Goal: Transaction & Acquisition: Purchase product/service

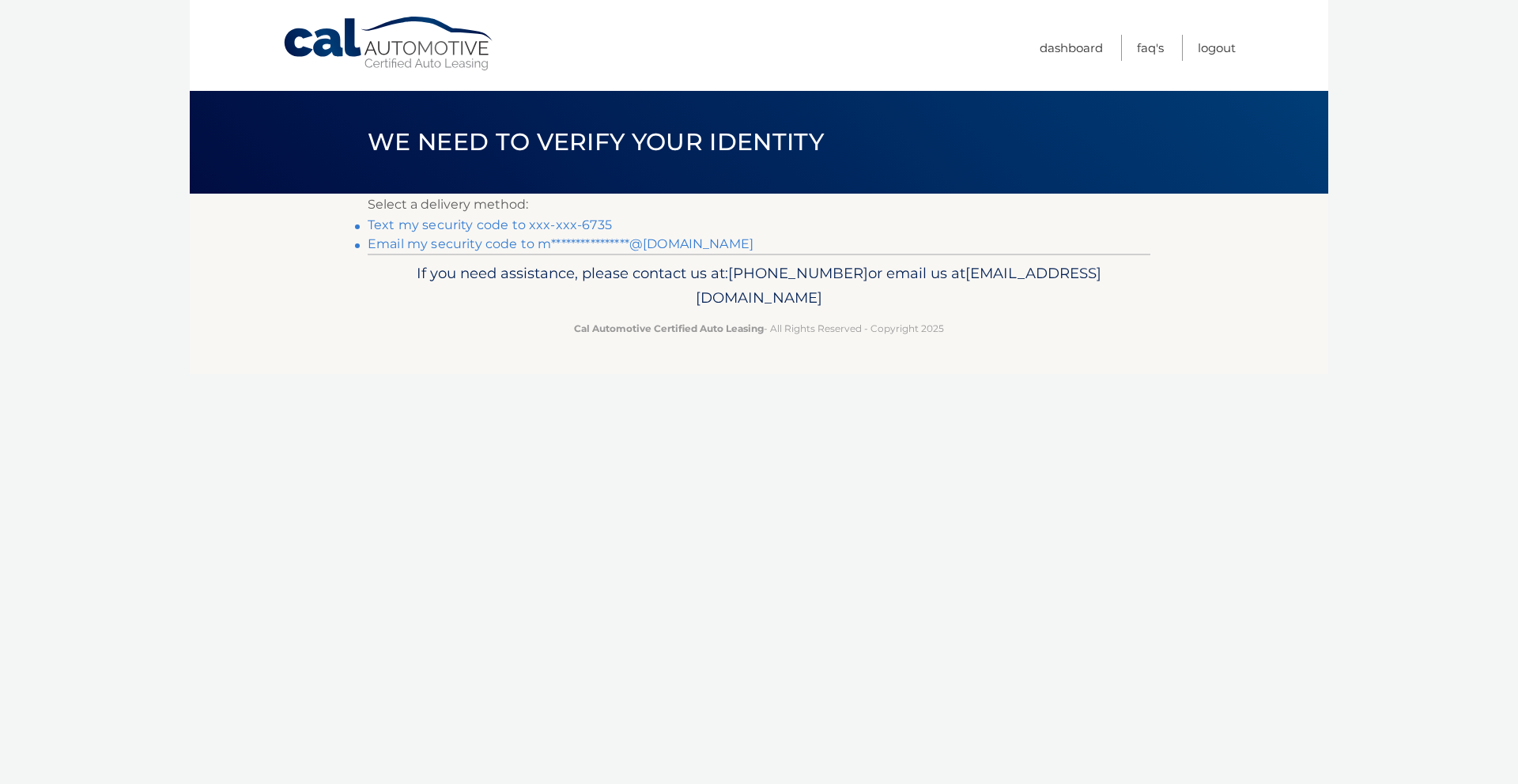
click at [534, 225] on link "Text my security code to xxx-xxx-6735" at bounding box center [490, 224] width 244 height 15
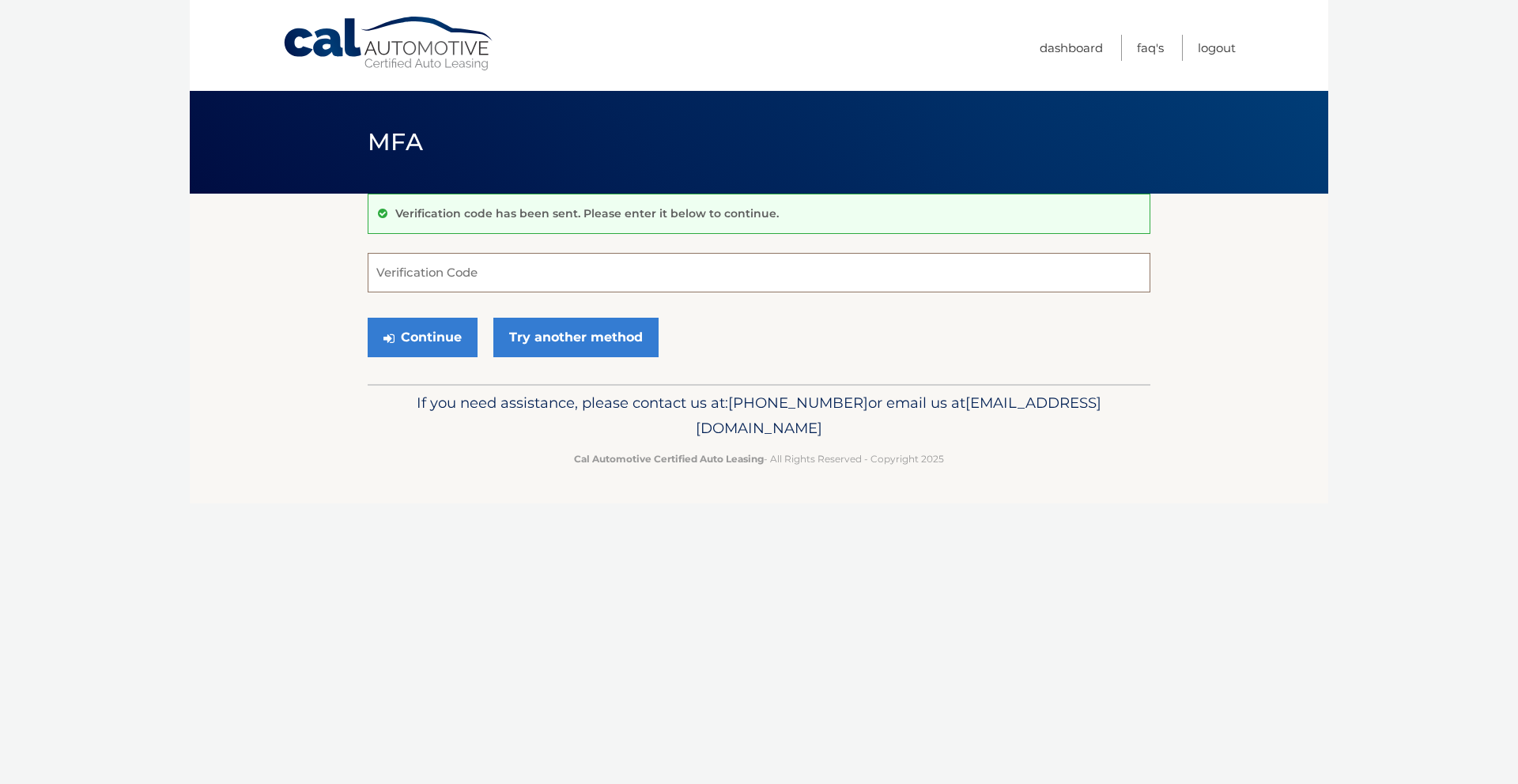
click at [622, 280] on input "Verification Code" at bounding box center [759, 272] width 783 height 39
type input "958831"
click at [434, 336] on button "Continue" at bounding box center [423, 337] width 110 height 39
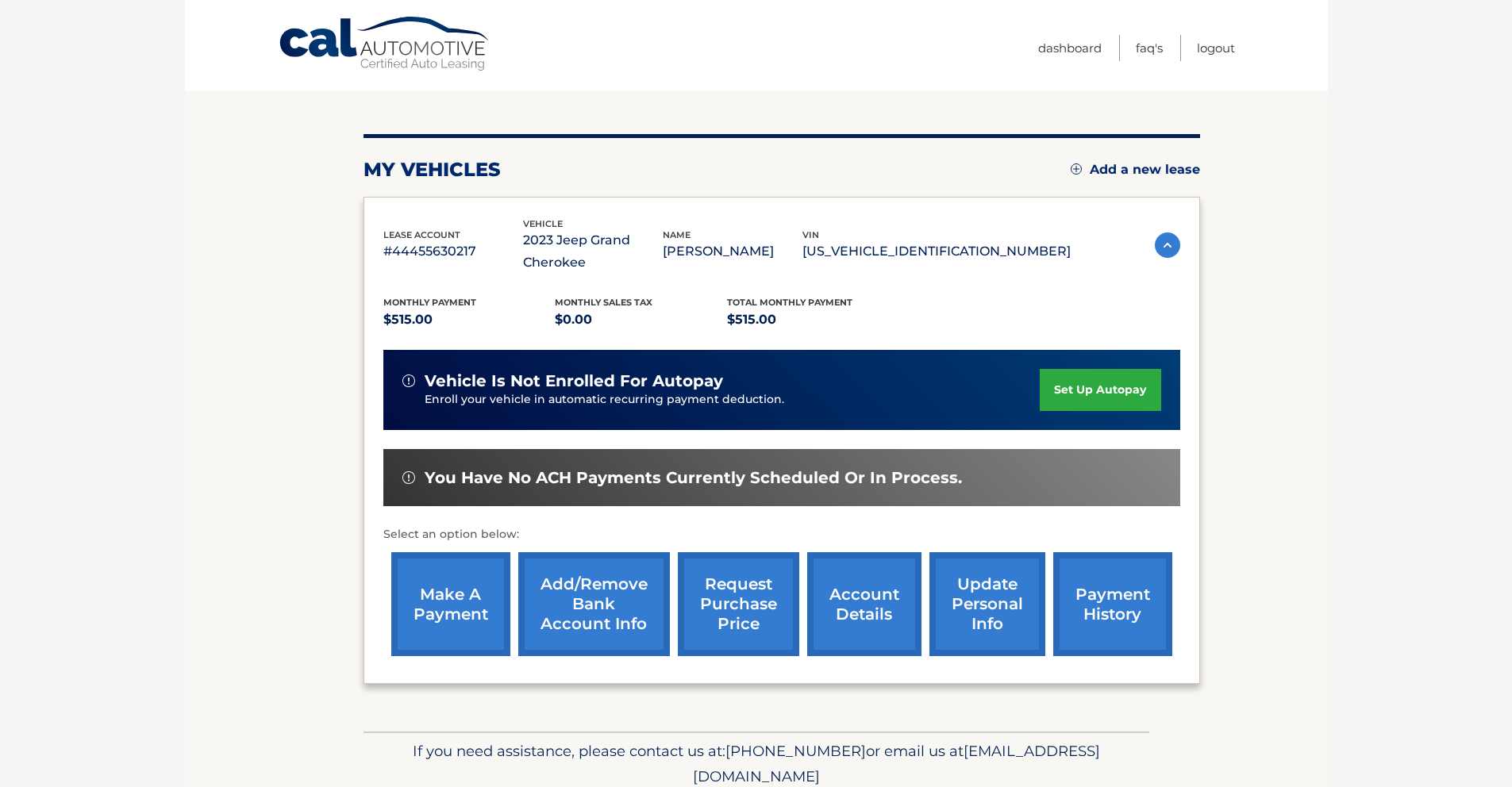
scroll to position [197, 0]
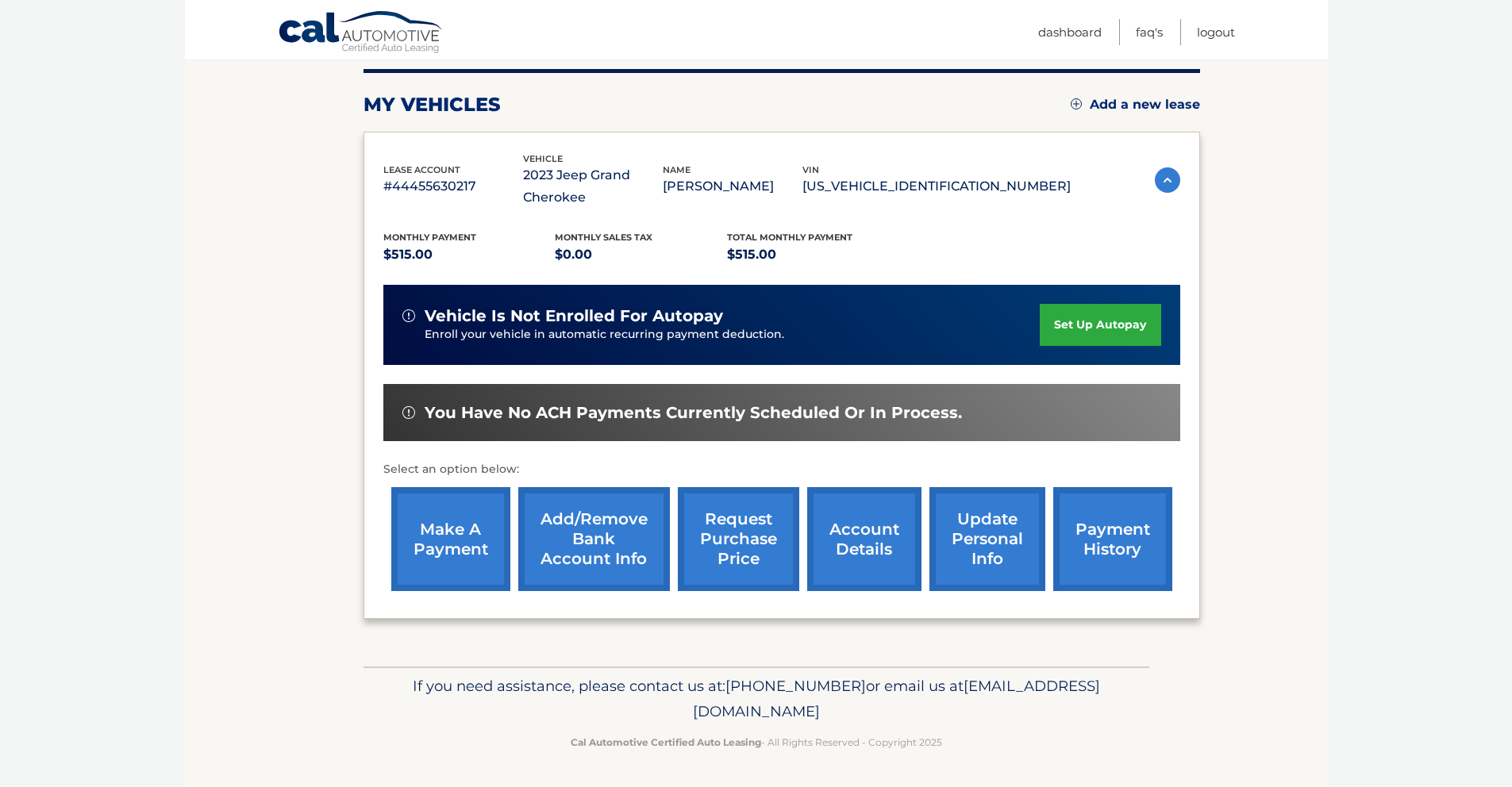
click at [457, 554] on link "make a payment" at bounding box center [450, 538] width 119 height 104
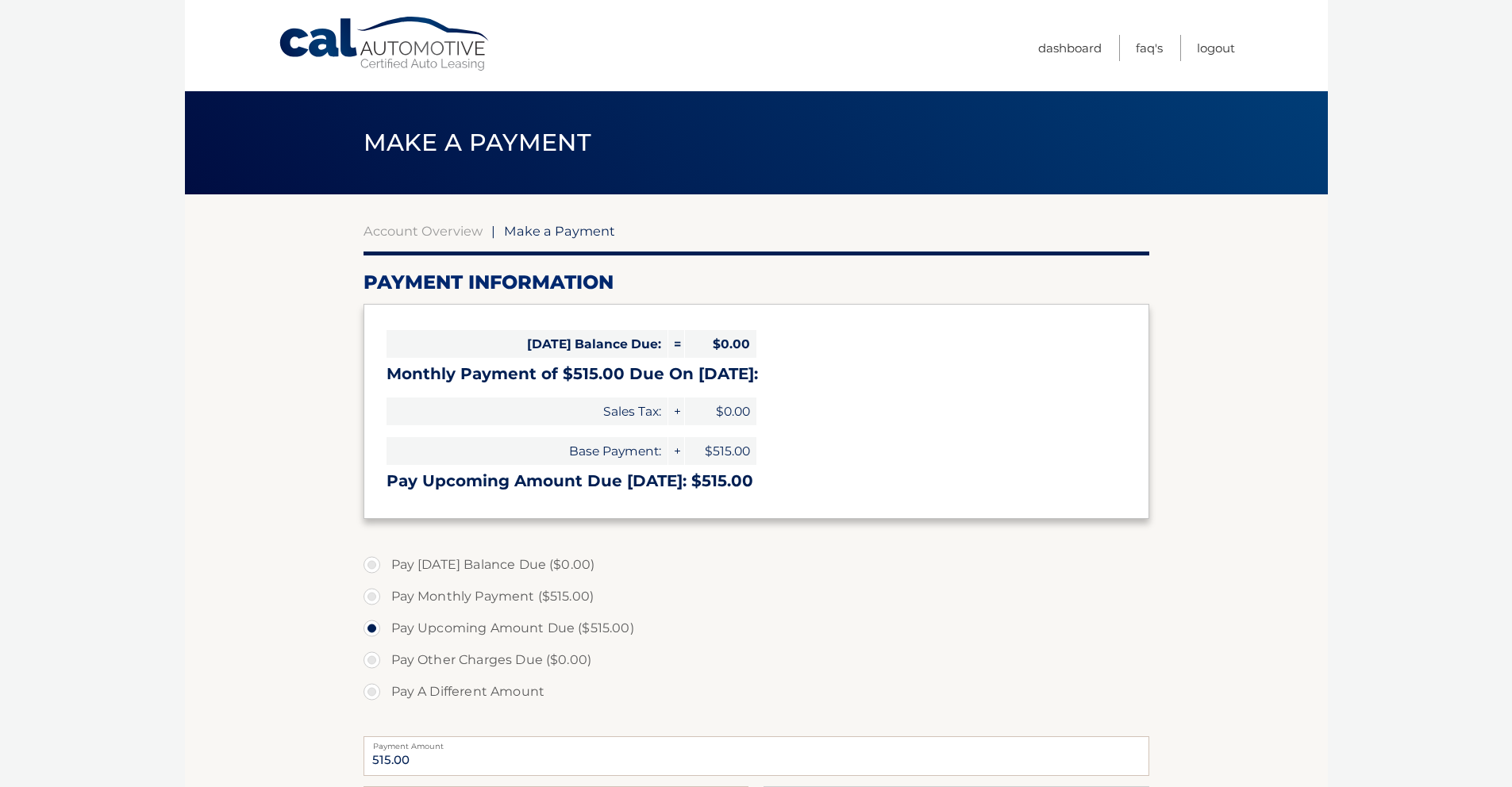
select select "NDA5ZGQ2YmYtMDJiMC00YjM4LWE5YjgtODVjODc1ODQwNWQ2"
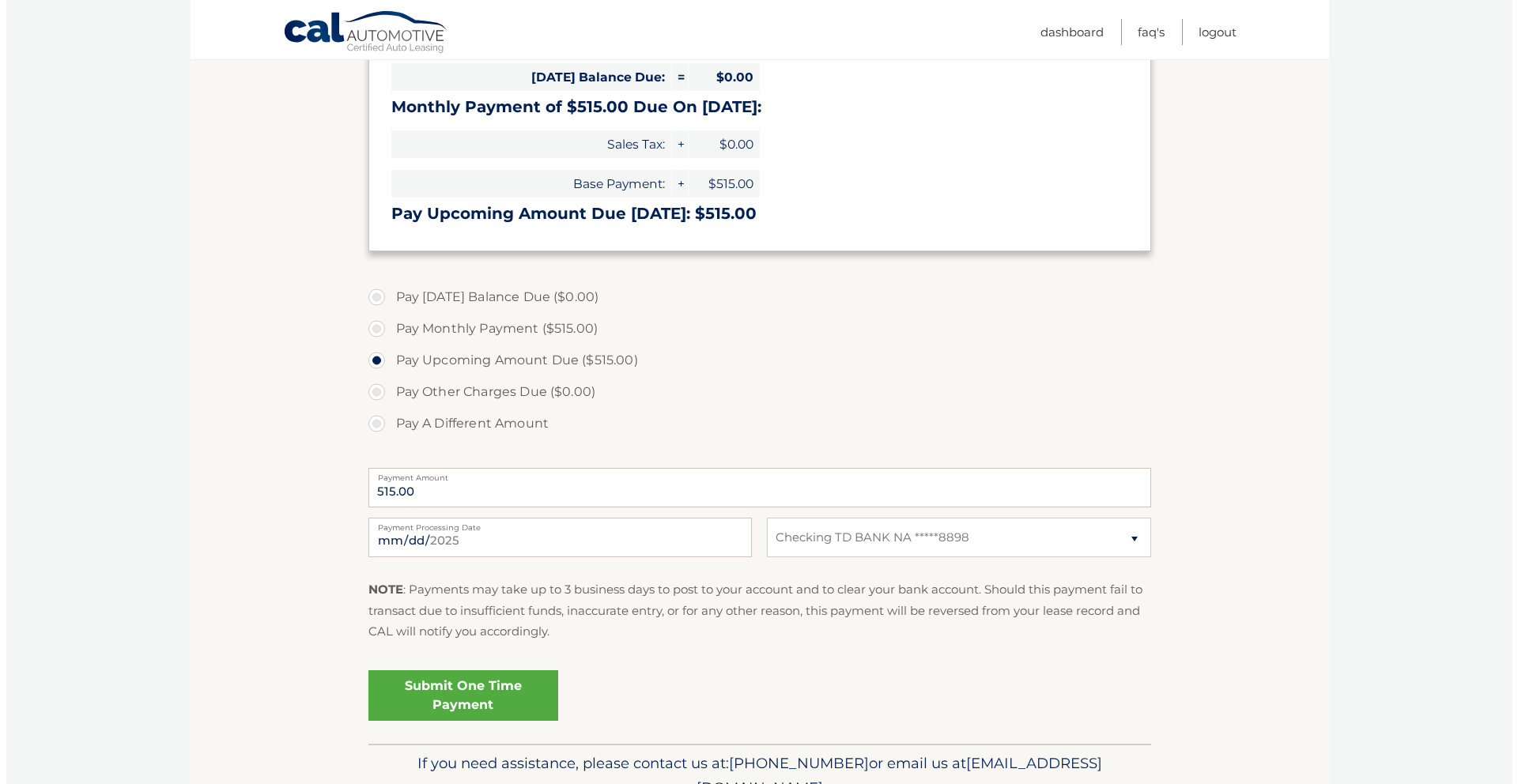
scroll to position [345, 0]
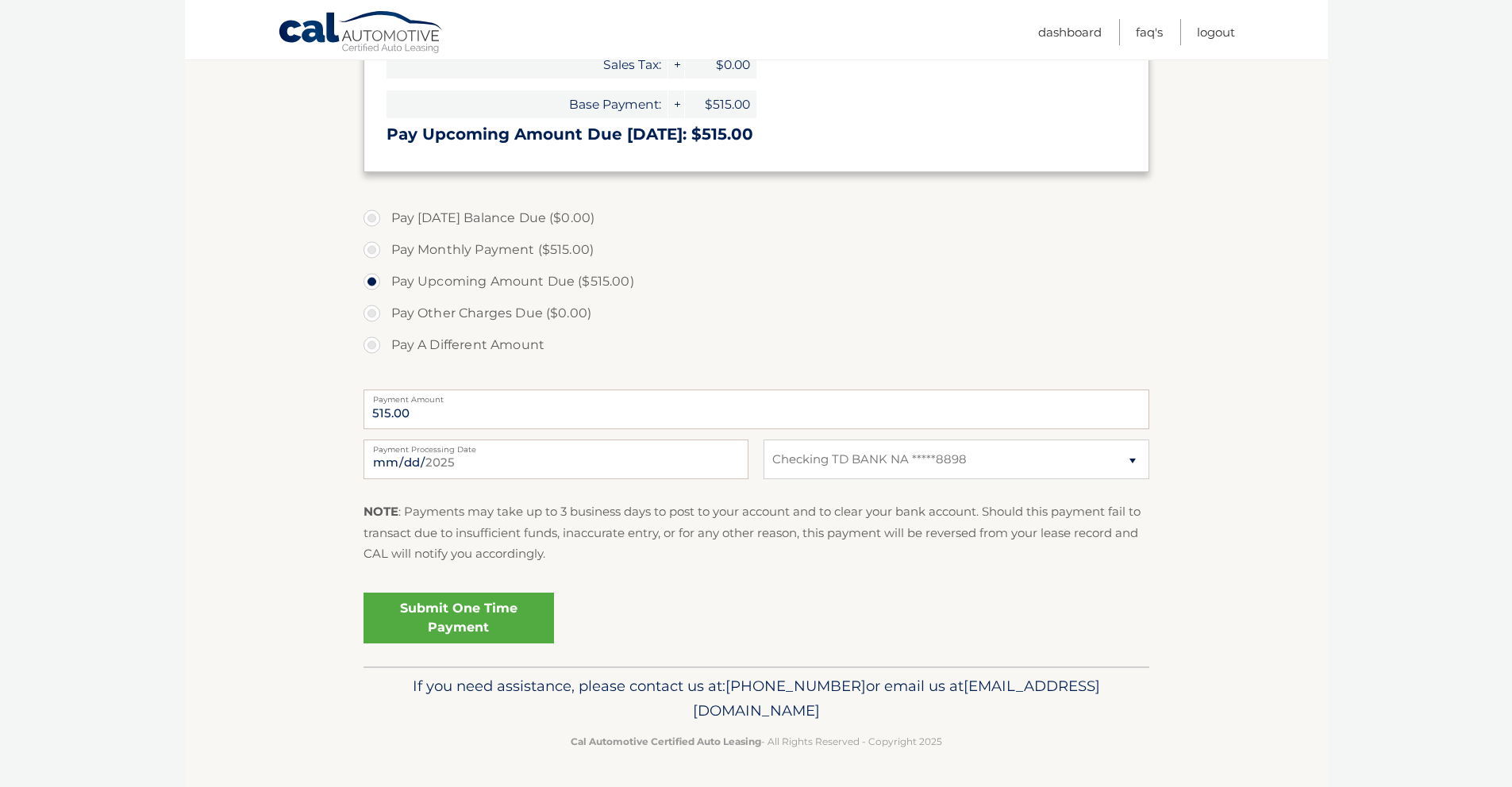
click at [480, 618] on link "Submit One Time Payment" at bounding box center [458, 617] width 191 height 50
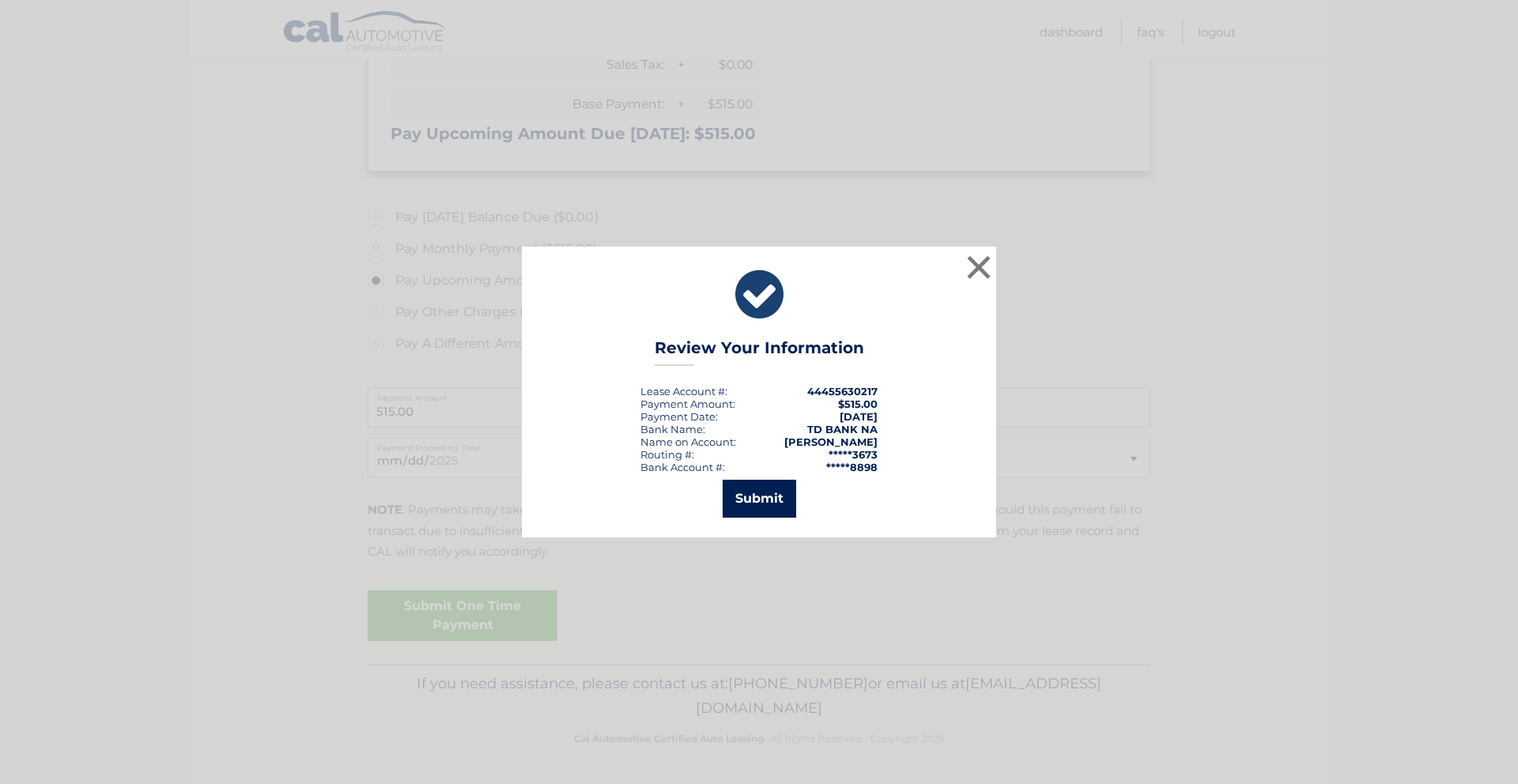
click at [759, 494] on button "Submit" at bounding box center [759, 499] width 74 height 38
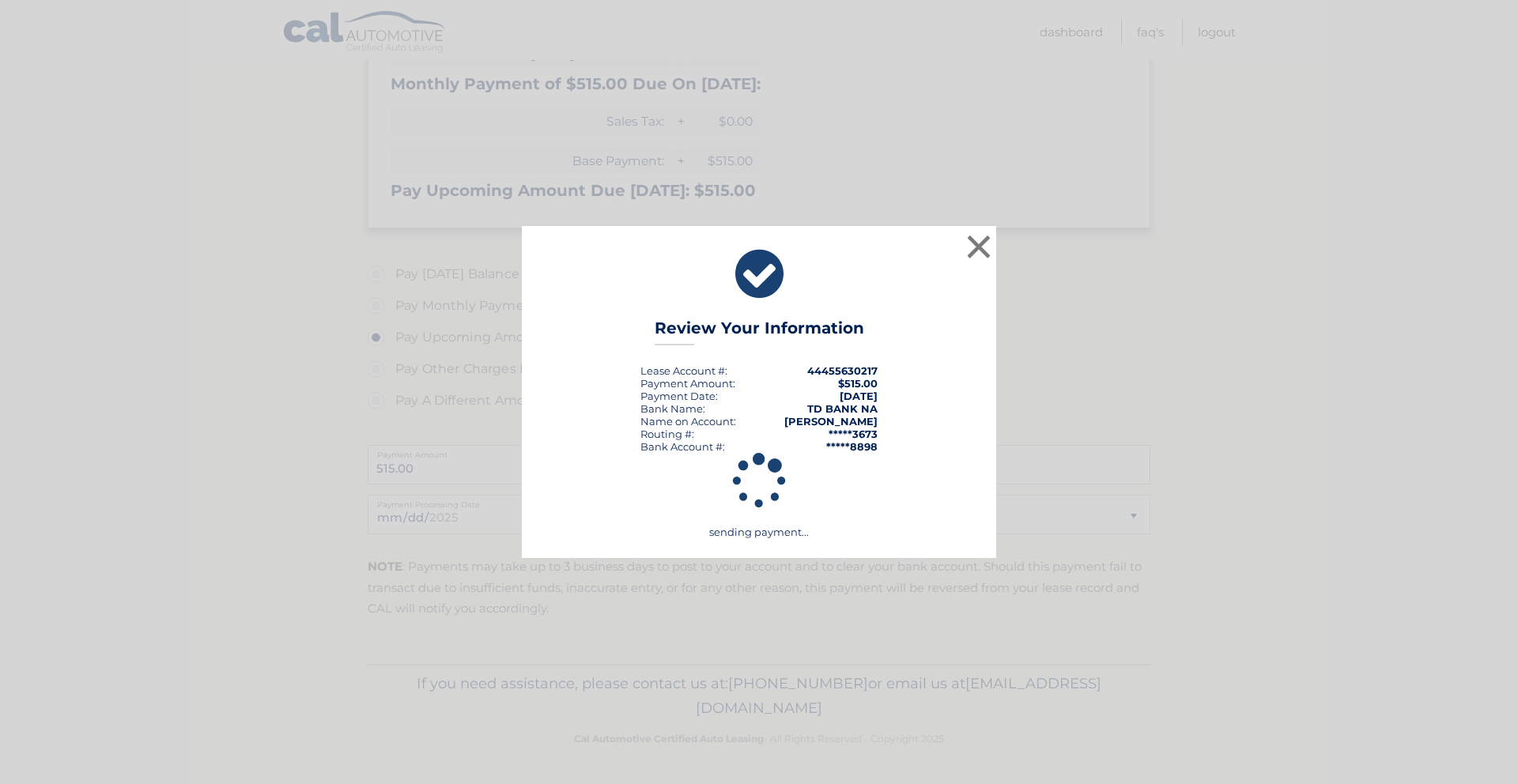
scroll to position [288, 0]
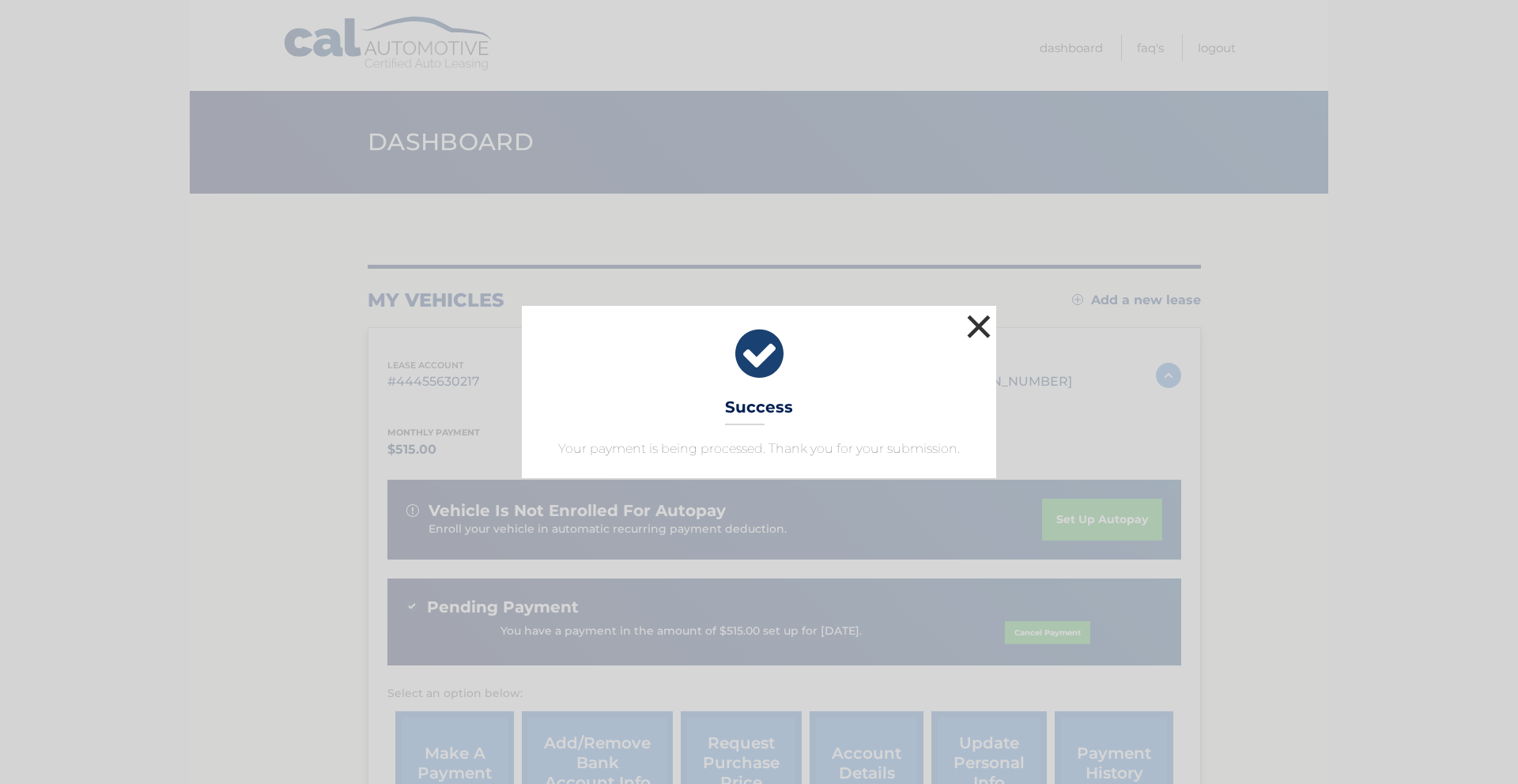
click at [984, 333] on button "×" at bounding box center [979, 327] width 31 height 31
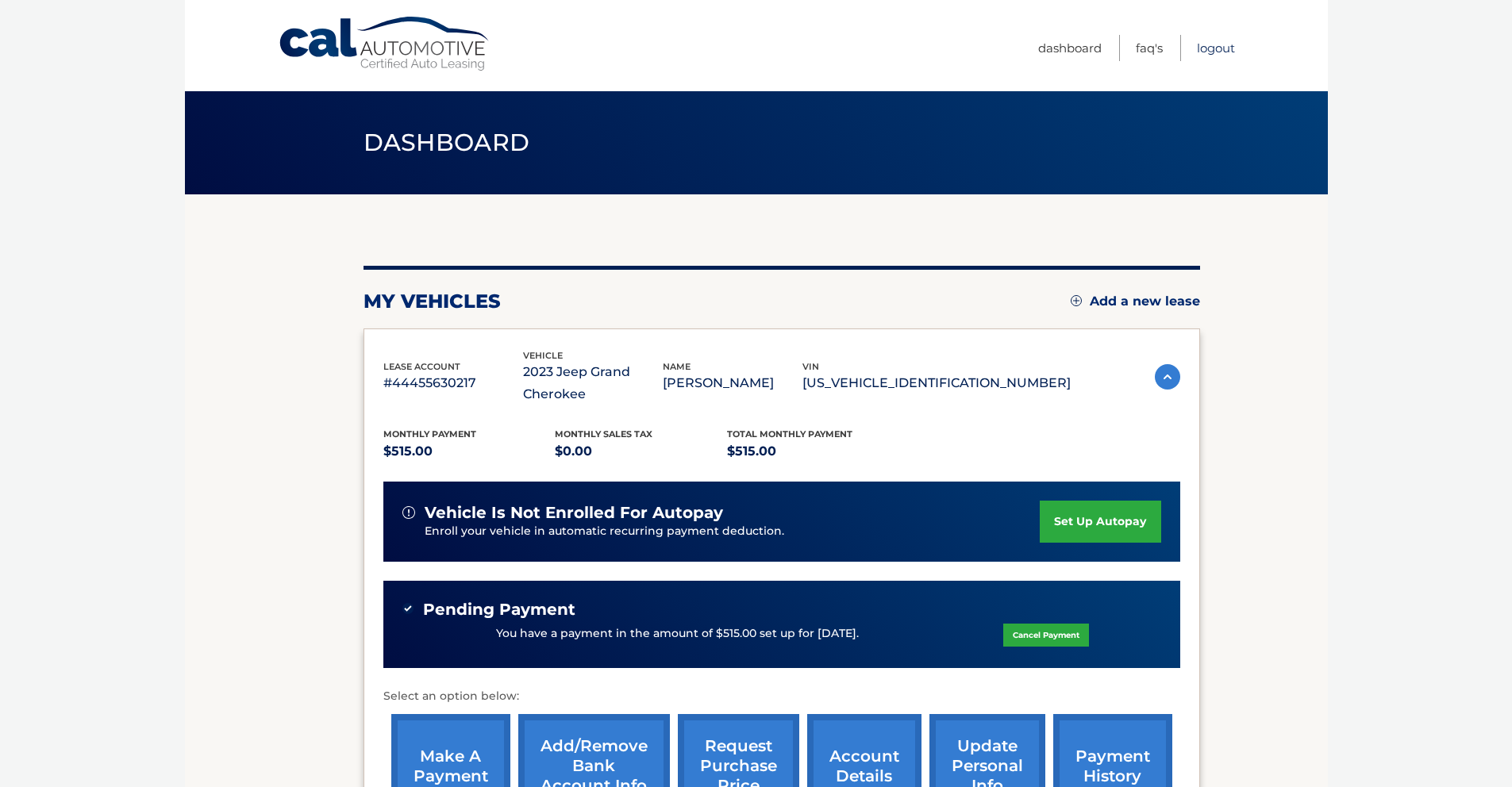
click at [1214, 49] on link "Logout" at bounding box center [1216, 47] width 39 height 27
